Goal: Navigation & Orientation: Find specific page/section

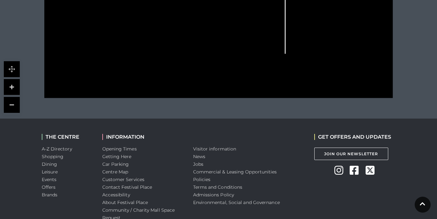
scroll to position [366, 0]
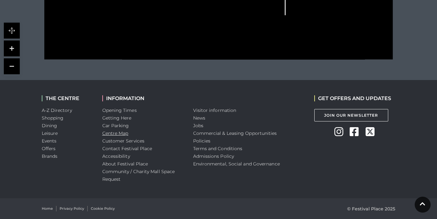
click at [120, 134] on link "Centre Map" at bounding box center [115, 133] width 26 height 6
